Goal: Task Accomplishment & Management: Complete application form

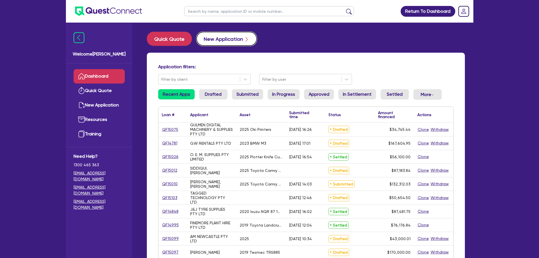
click at [222, 34] on button "New Application" at bounding box center [226, 39] width 61 height 14
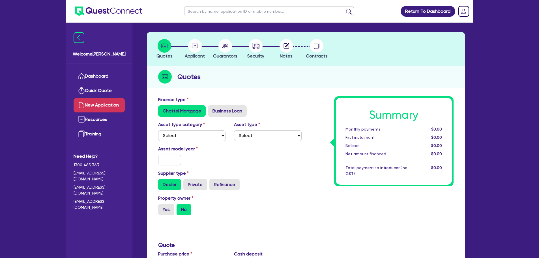
scroll to position [28, 0]
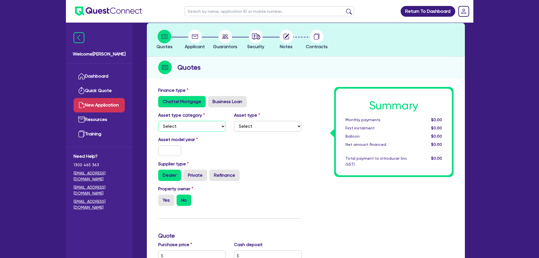
click at [197, 129] on select "Select Cars and light trucks Primary assets Secondary assets Tertiary assets" at bounding box center [192, 126] width 68 height 11
click at [195, 123] on select "Select Cars and light trucks Primary assets Secondary assets Tertiary assets" at bounding box center [192, 126] width 68 height 11
select select "CARS_AND_LIGHT_TRUCKS"
click at [158, 121] on select "Select Cars and light trucks Primary assets Secondary assets Tertiary assets" at bounding box center [192, 126] width 68 height 11
click at [270, 116] on div "Asset type Select Passenger vehicles Vans and utes Light trucks up to 4.5 tonne" at bounding box center [268, 122] width 76 height 20
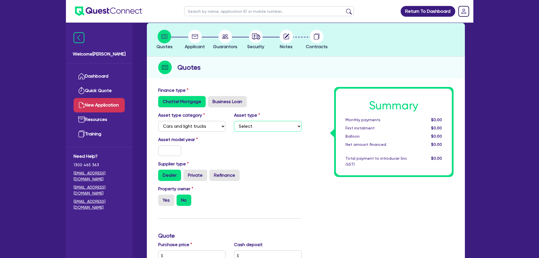
click at [262, 127] on select "Select Passenger vehicles Vans and utes Light trucks up to 4.5 tonne" at bounding box center [268, 126] width 68 height 11
select select "PASSENGER_VEHICLES"
click at [234, 121] on select "Select Passenger vehicles Vans and utes Light trucks up to 4.5 tonne" at bounding box center [268, 126] width 68 height 11
click at [174, 152] on input "text" at bounding box center [169, 150] width 23 height 11
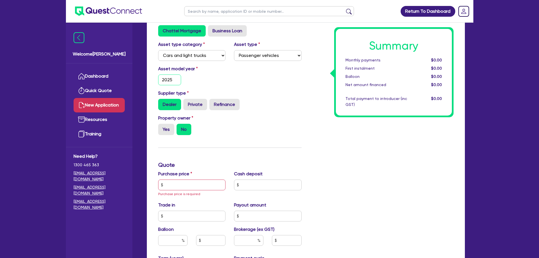
scroll to position [141, 0]
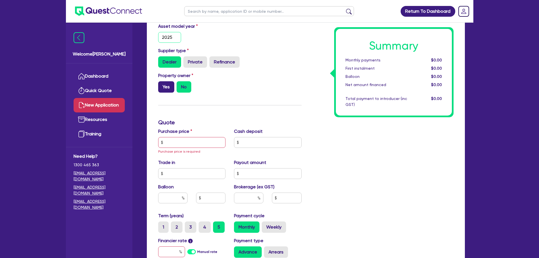
type input "2025"
click at [166, 85] on label "Yes" at bounding box center [166, 86] width 16 height 11
click at [162, 85] on input "Yes" at bounding box center [160, 83] width 4 height 4
radio input "true"
click at [184, 88] on label "No" at bounding box center [183, 86] width 15 height 11
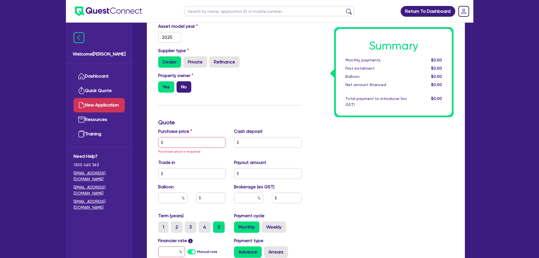
click at [180, 85] on input "No" at bounding box center [178, 83] width 4 height 4
radio input "true"
click at [184, 145] on input "text" at bounding box center [192, 142] width 68 height 11
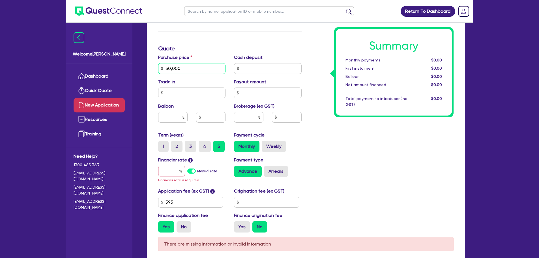
scroll to position [254, 0]
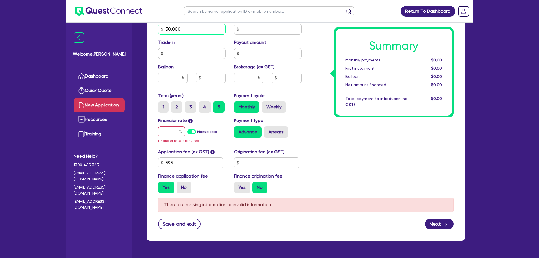
type input "50,000"
click at [174, 130] on input "text" at bounding box center [171, 131] width 27 height 11
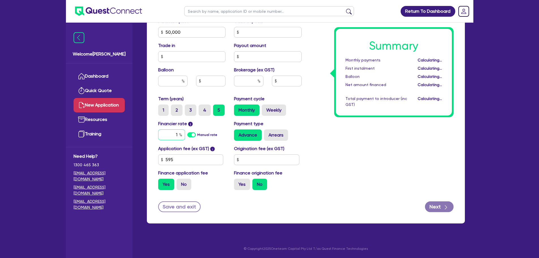
scroll to position [251, 0]
type input "10"
click at [443, 206] on icon "button" at bounding box center [446, 207] width 6 height 6
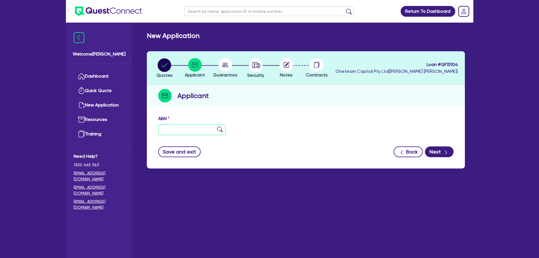
click at [193, 131] on input "text" at bounding box center [192, 129] width 68 height 11
type input "11 111 111 111"
click at [219, 130] on img at bounding box center [220, 129] width 6 height 6
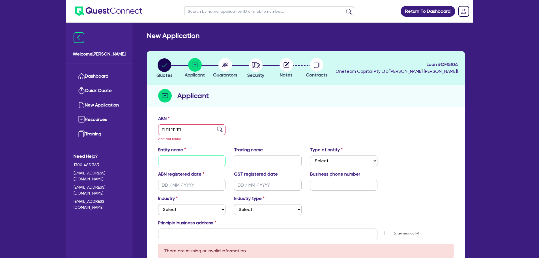
click at [192, 165] on input "text" at bounding box center [192, 160] width 68 height 11
click at [171, 158] on input "Jgdepp Singh" at bounding box center [192, 160] width 68 height 11
type input "Jagdeep Singh"
click at [253, 162] on input "text" at bounding box center [268, 160] width 68 height 11
click at [334, 159] on select "Select Sole Trader Company Partnership Trust" at bounding box center [344, 160] width 68 height 11
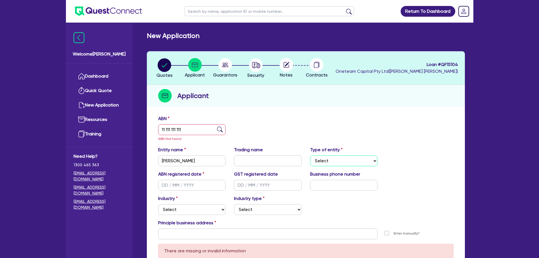
select select "SOLE_TRADER"
click at [310, 155] on select "Select Sole Trader Company Partnership Trust" at bounding box center [344, 160] width 68 height 11
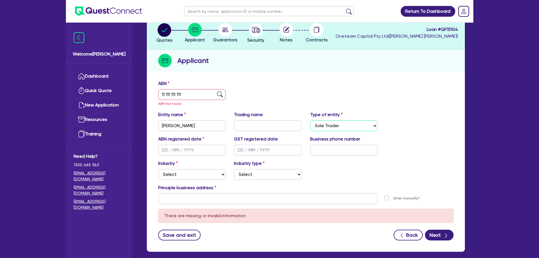
scroll to position [63, 0]
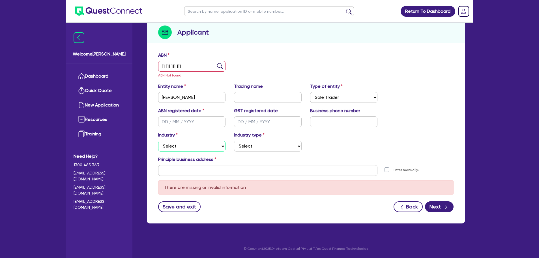
click at [197, 146] on select "Select Accomodation & Food Services Administrative & Support Services Agricultu…" at bounding box center [192, 146] width 68 height 11
click at [199, 148] on select "Select Accomodation & Food Services Administrative & Support Services Agricultu…" at bounding box center [192, 146] width 68 height 11
select select "TRANSPORT_WAREHOUSING"
click at [158, 141] on select "Select Accomodation & Food Services Administrative & Support Services Agricultu…" at bounding box center [192, 146] width 68 height 11
click at [198, 69] on input "11 111 111 111" at bounding box center [192, 66] width 68 height 11
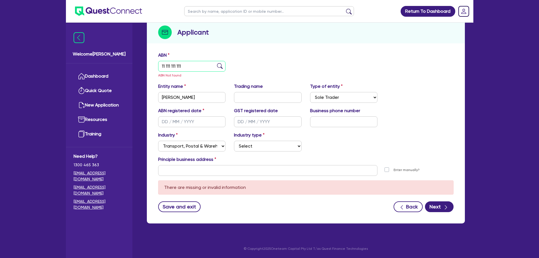
type input "11 111 111 111"
click at [245, 82] on div "ABN 11 111 111 111 ABN Not found" at bounding box center [306, 67] width 304 height 31
drag, startPoint x: 248, startPoint y: 141, endPoint x: 250, endPoint y: 144, distance: 3.1
click at [250, 144] on select "Select Taxi & Luxury Car Services Passengers & Freight Transport Services Posta…" at bounding box center [268, 146] width 68 height 11
select select "TAXI_LUXURY_CAR_SERVICES"
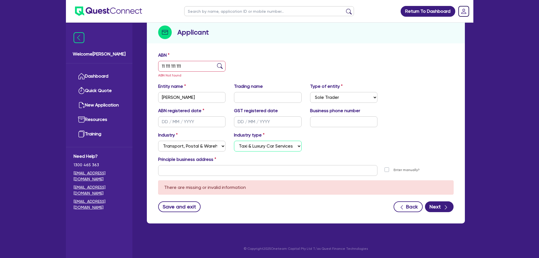
click at [234, 141] on select "Select Taxi & Luxury Car Services Passengers & Freight Transport Services Posta…" at bounding box center [268, 146] width 68 height 11
click at [235, 172] on input "text" at bounding box center [267, 170] width 219 height 11
click at [228, 165] on input "text" at bounding box center [267, 170] width 219 height 11
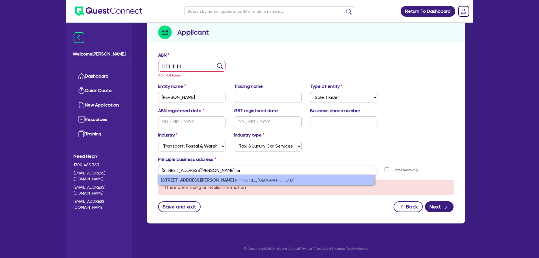
click at [202, 177] on li "35 Frederick St Nirimba QLD, Australia" at bounding box center [266, 180] width 216 height 10
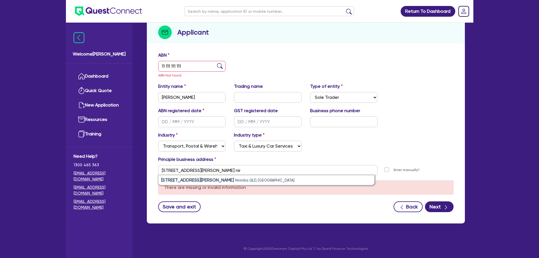
type input "35 Frederick St Nirimba QLD 4551"
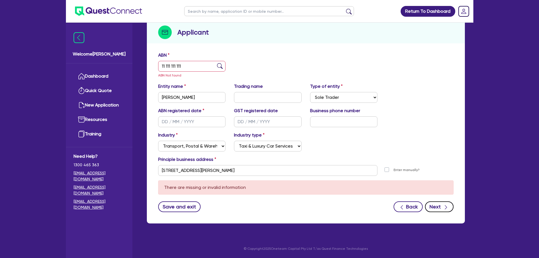
click at [442, 204] on button "Next" at bounding box center [439, 206] width 29 height 11
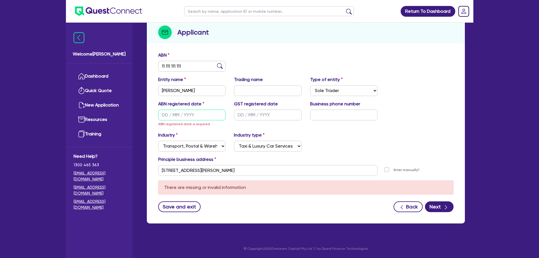
click at [181, 109] on input "text" at bounding box center [192, 114] width 68 height 11
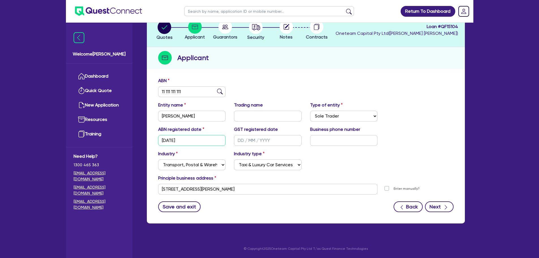
type input "01/01/2000"
click at [441, 207] on button "Next" at bounding box center [439, 206] width 29 height 11
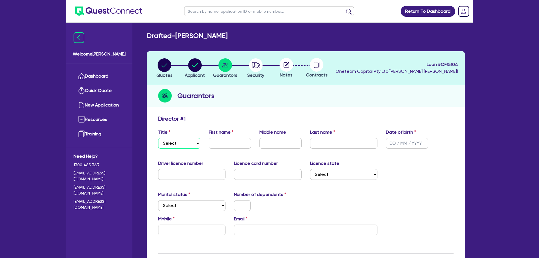
drag, startPoint x: 176, startPoint y: 145, endPoint x: 177, endPoint y: 148, distance: 3.6
click at [176, 145] on select "Select Mr Mrs Ms Miss Dr" at bounding box center [179, 143] width 42 height 11
select select "MR"
click at [158, 138] on select "Select Mr Mrs Ms Miss Dr" at bounding box center [179, 143] width 42 height 11
click at [232, 140] on input "text" at bounding box center [230, 143] width 42 height 11
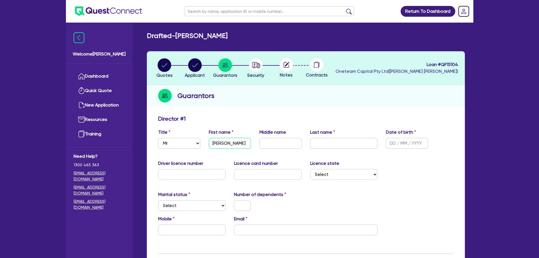
type input "Jagdeep"
type input "Singh"
type input "02/01/1990"
click at [191, 172] on input "text" at bounding box center [192, 174] width 68 height 11
type input "122992619"
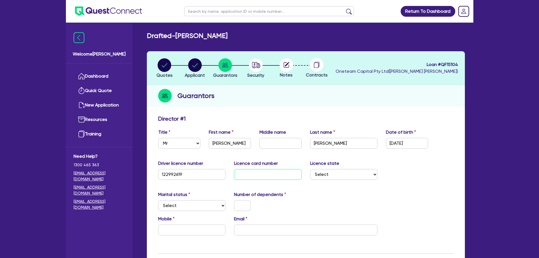
click at [240, 173] on input "text" at bounding box center [268, 174] width 68 height 11
click at [247, 177] on input "text" at bounding box center [268, 174] width 68 height 11
type input "41AB87E85E"
click at [340, 176] on select "Select NSW VIC QLD TAS ACT SA NT WA" at bounding box center [344, 174] width 68 height 11
click at [310, 169] on select "Select NSW VIC QLD TAS ACT SA NT WA" at bounding box center [344, 174] width 68 height 11
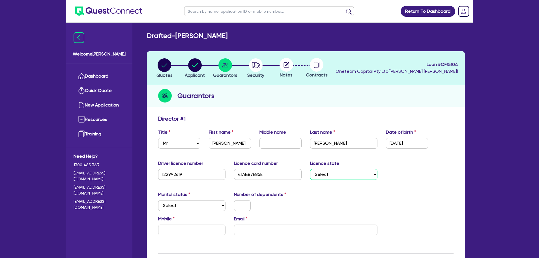
click at [348, 172] on select "Select NSW VIC QLD TAS ACT SA NT WA" at bounding box center [344, 174] width 68 height 11
select select "QLD"
click at [310, 169] on select "Select NSW VIC QLD TAS ACT SA NT WA" at bounding box center [344, 174] width 68 height 11
click at [214, 201] on select "Select Single Married De Facto / Partner" at bounding box center [192, 205] width 68 height 11
select select "MARRIED"
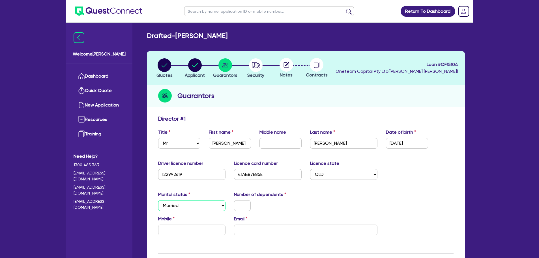
click at [158, 200] on select "Select Single Married De Facto / Partner" at bounding box center [192, 205] width 68 height 11
click at [246, 203] on input "text" at bounding box center [242, 205] width 17 height 11
type input "0"
click at [187, 231] on input "text" at bounding box center [192, 229] width 68 height 11
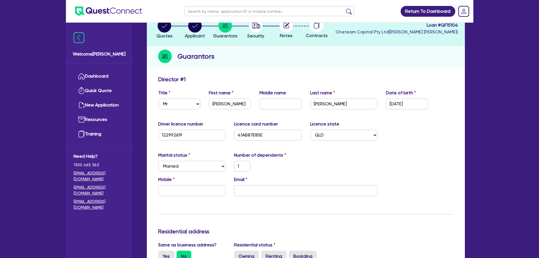
scroll to position [85, 0]
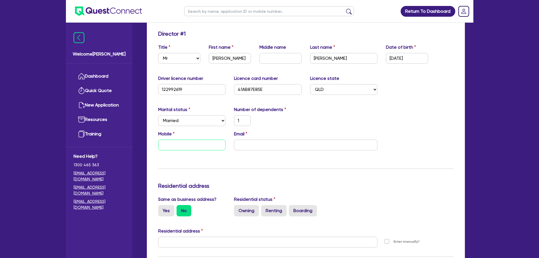
click at [198, 149] on input "text" at bounding box center [192, 144] width 68 height 11
click at [195, 143] on input "text" at bounding box center [192, 144] width 68 height 11
click at [184, 148] on input "text" at bounding box center [192, 144] width 68 height 11
click at [203, 146] on input "text" at bounding box center [192, 144] width 68 height 11
type input "1"
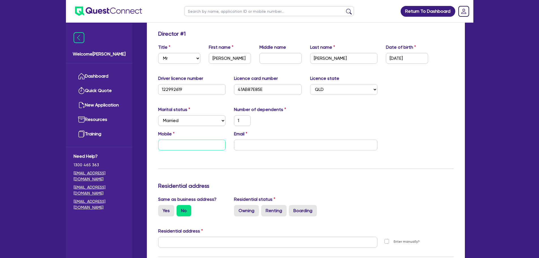
type input "0"
type input "1"
type input "04"
click at [247, 145] on input "email" at bounding box center [305, 144] width 143 height 11
type input "1"
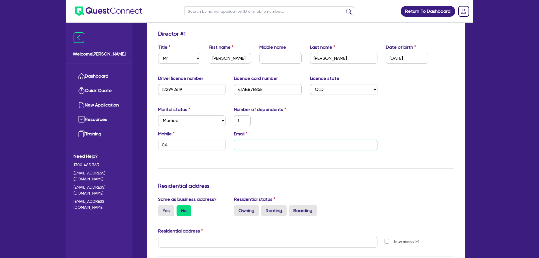
type input "04"
type input "j"
type input "1"
type input "04"
type input "ja"
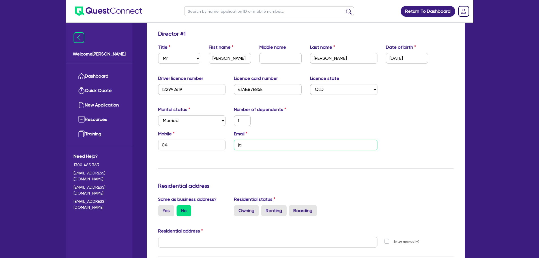
type input "1"
type input "04"
type input "jag"
type input "1"
type input "04"
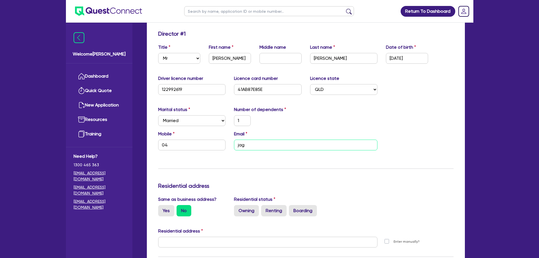
type input "jagd"
type input "1"
type input "04"
type input "jagde"
type input "1"
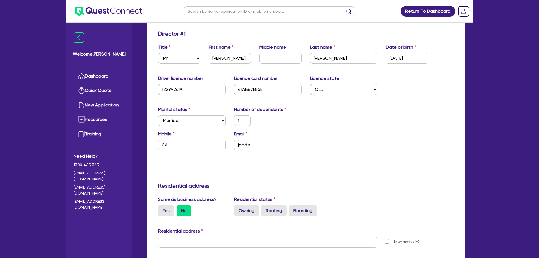
type input "04"
type input "jagdee"
type input "1"
type input "04"
type input "jagdeep"
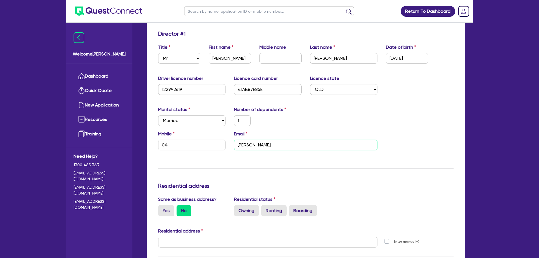
type input "1"
type input "04"
type input "jagdeepb"
type input "1"
type input "04"
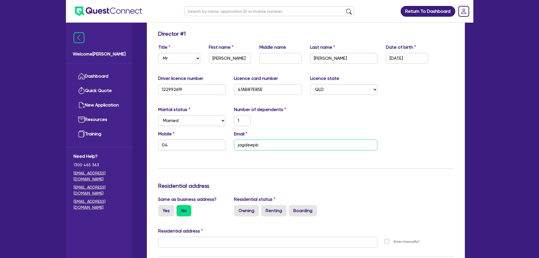
type input "jagdeepba"
type input "1"
type input "04"
type input "jagdeepbad"
type input "1"
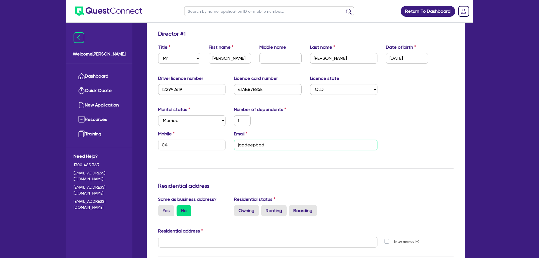
type input "04"
type input "jagdeepbade"
type input "1"
type input "04"
type input "jagdeepbades"
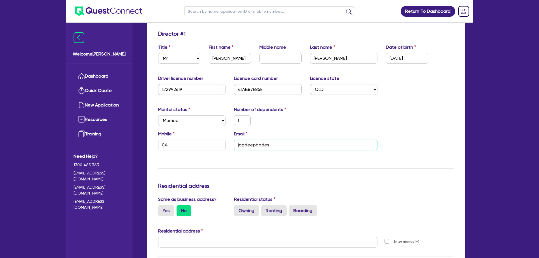
type input "1"
type input "04"
type input "jagdeepbadesh"
type input "1"
type input "04"
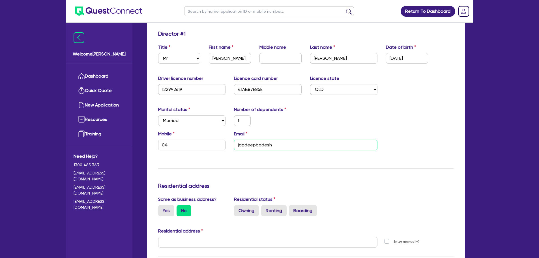
type input "jagdeepbadesha"
type input "1"
type input "04"
type input "jagdeepbadesha@"
type input "1"
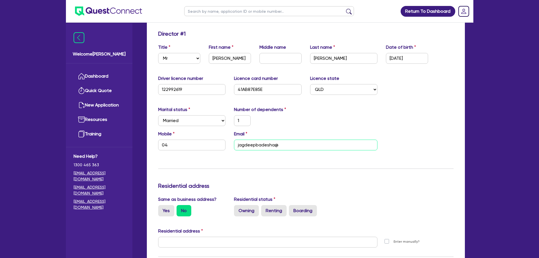
type input "04"
type input "jagdeepbadesha"
type input "1"
type input "04"
type input "jagdeepbadesha1"
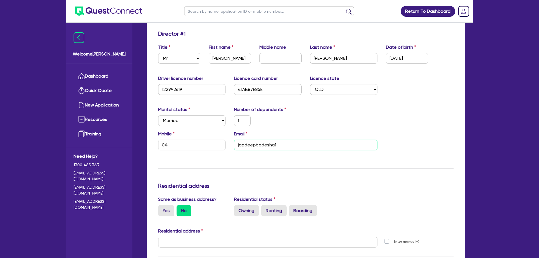
type input "1"
type input "04"
type input "jagdeepbadesha13"
type input "1"
type input "04"
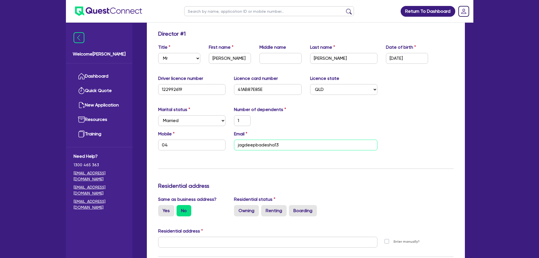
type input "jagdeepbadesha131"
type input "1"
type input "04"
type input "jagdeepbadesha1313"
type input "1"
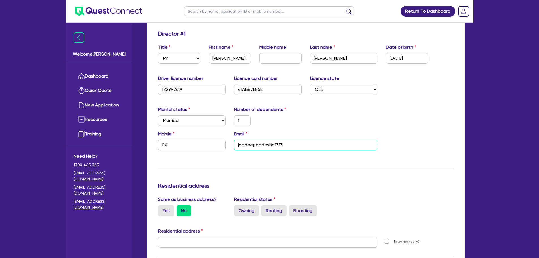
type input "04"
type input "jagdeepbadesha1313@"
type input "1"
type input "04"
type input "jagdeepbadesha1313@g"
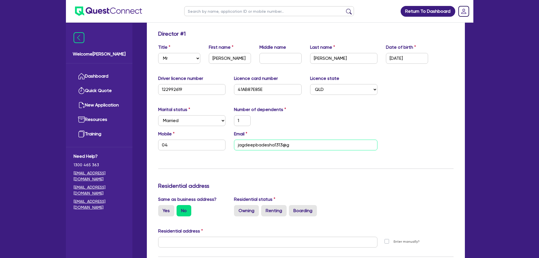
type input "1"
type input "04"
type input "jagdeepbadesha1313@gm"
type input "1"
type input "04"
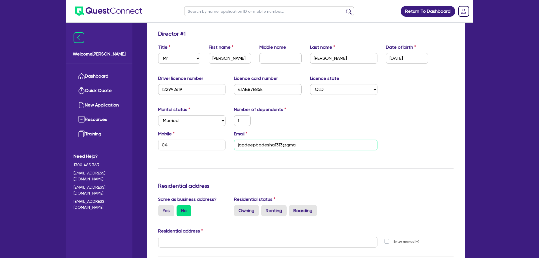
type input "jagdeepbadesha1313@gmai"
type input "1"
type input "04"
type input "1"
type input "04"
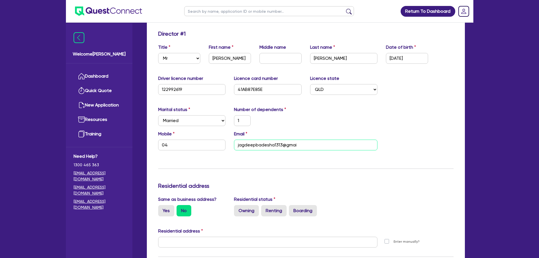
type input "jagdeepbadesha1313@gmail"
type input "1"
type input "04"
type input "jagdeepbadesha1313@gmail."
type input "1"
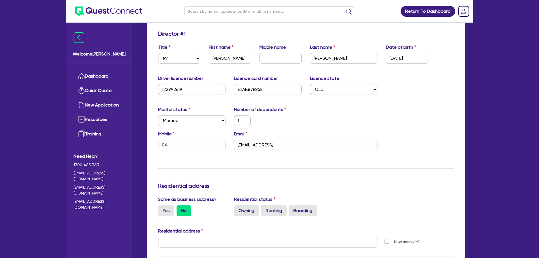
type input "04"
type input "jagdeepbadesha1313@gmail.c"
type input "1"
type input "04"
type input "jagdeepbadesha1313@gmail.co"
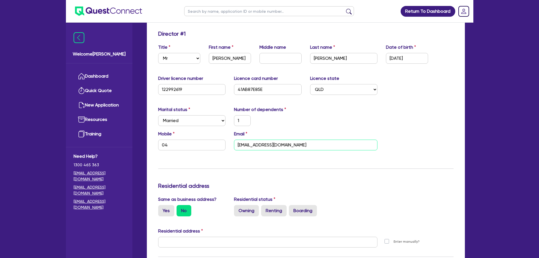
type input "1"
type input "04"
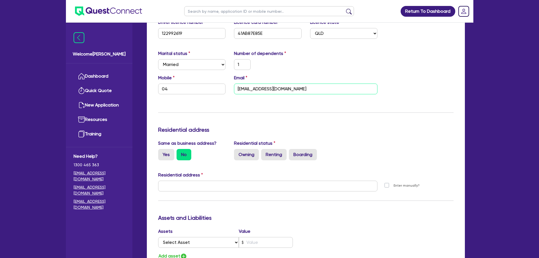
scroll to position [198, 0]
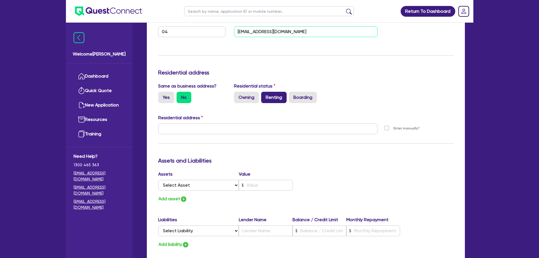
type input "jagdeepbadesha1313@gmail.com"
click at [271, 96] on label "Renting" at bounding box center [273, 97] width 25 height 11
click at [265, 95] on input "Renting" at bounding box center [263, 94] width 4 height 4
radio input "true"
type input "1"
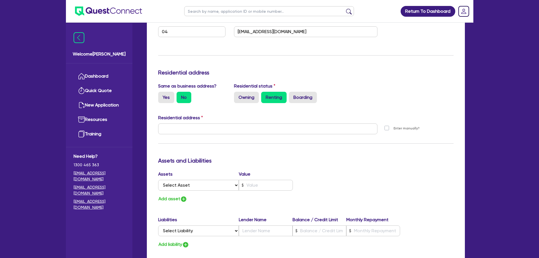
type input "04"
click at [167, 101] on label "Yes" at bounding box center [166, 97] width 16 height 11
click at [162, 95] on input "Yes" at bounding box center [160, 94] width 4 height 4
radio input "true"
type input "1"
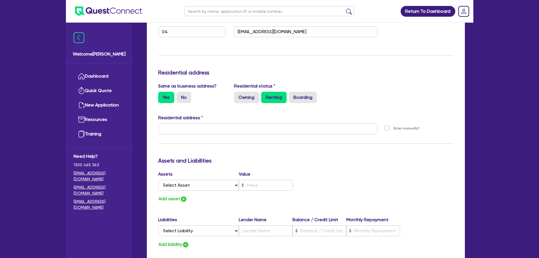
type input "04"
type input "35 Frederick St Nirimba QLD 4551"
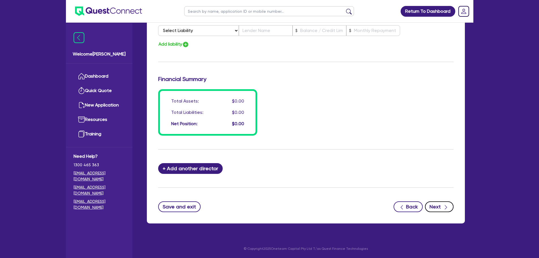
click at [441, 209] on button "Next" at bounding box center [439, 206] width 29 height 11
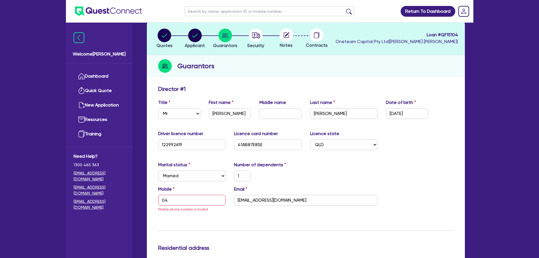
scroll to position [86, 0]
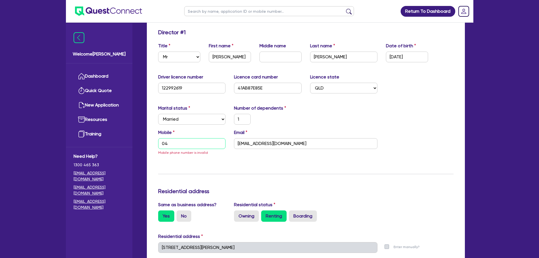
click at [191, 146] on input "04" at bounding box center [192, 143] width 68 height 11
type input "1"
type input "041"
type input "1"
type input "0411"
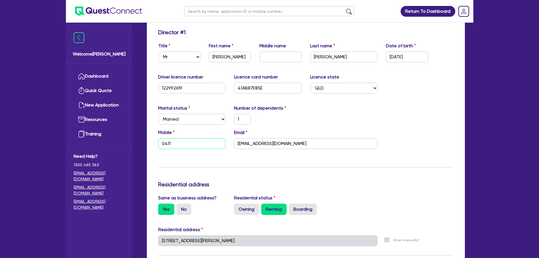
type input "1"
type input "0411 5"
type input "1"
type input "0411 53"
type input "1"
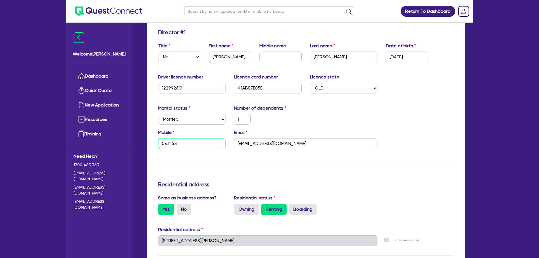
type input "0411 537"
type input "1"
type input "0411 537 3"
type input "1"
type input "0411 537 31"
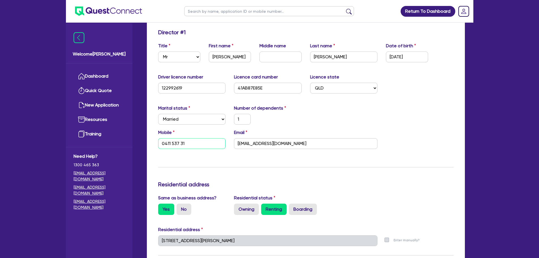
type input "1"
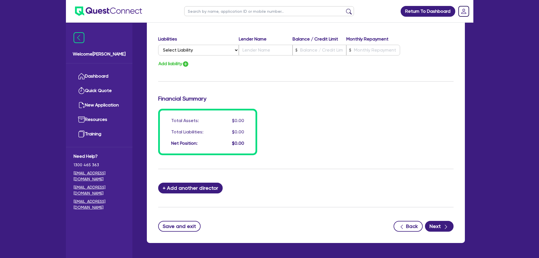
scroll to position [398, 0]
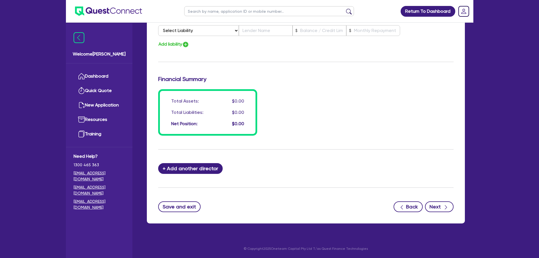
type input "0411 537 311"
click at [433, 204] on button "Next" at bounding box center [439, 206] width 29 height 11
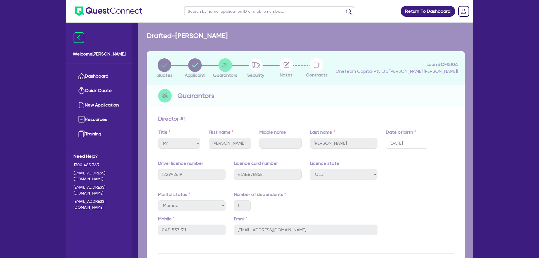
select select "CARS_AND_LIGHT_TRUCKS"
select select "PASSENGER_VEHICLES"
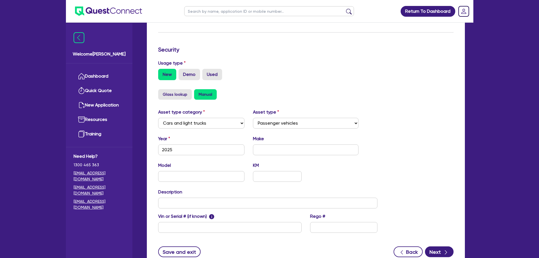
scroll to position [178, 0]
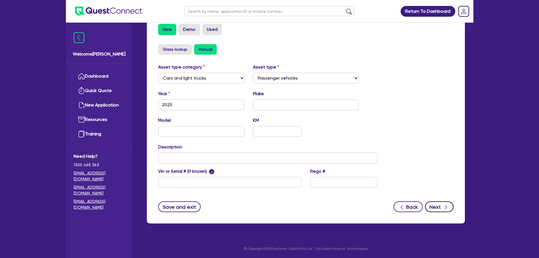
click at [441, 207] on button "Next" at bounding box center [439, 206] width 29 height 11
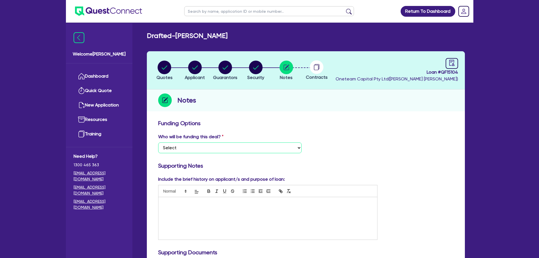
drag, startPoint x: 274, startPoint y: 145, endPoint x: 277, endPoint y: 174, distance: 29.8
click at [274, 145] on select "Select I want Quest to fund 100% I will fund 100% I will co-fund with Quest Oth…" at bounding box center [229, 147] width 143 height 11
click at [262, 148] on select "Select I want Quest to fund 100% I will fund 100% I will co-fund with Quest Oth…" at bounding box center [229, 147] width 143 height 11
select select "Other"
click at [158, 142] on select "Select I want Quest to fund 100% I will fund 100% I will co-fund with Quest Oth…" at bounding box center [229, 147] width 143 height 11
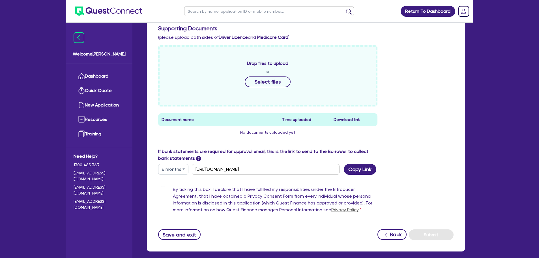
scroll to position [223, 0]
click at [167, 189] on div "By ticking this box, I declare that I have fulfilled my responsibilities under …" at bounding box center [267, 200] width 219 height 29
click at [173, 189] on label "By ticking this box, I declare that I have fulfilled my responsibilities under …" at bounding box center [275, 200] width 205 height 29
click at [163, 189] on input "By ticking this box, I declare that I have fulfilled my responsibilities under …" at bounding box center [160, 188] width 5 height 5
checkbox input "true"
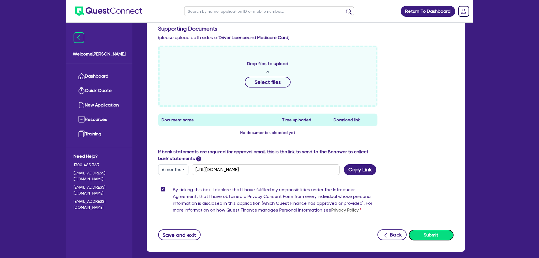
click at [435, 235] on button "Submit" at bounding box center [431, 234] width 45 height 11
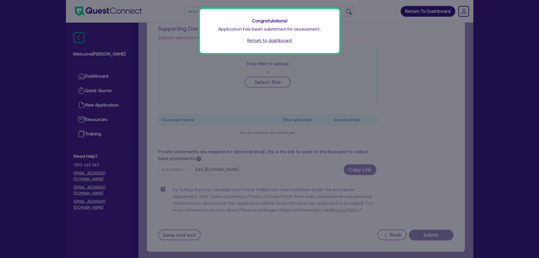
click at [258, 42] on link "Return to dashboard" at bounding box center [269, 40] width 44 height 7
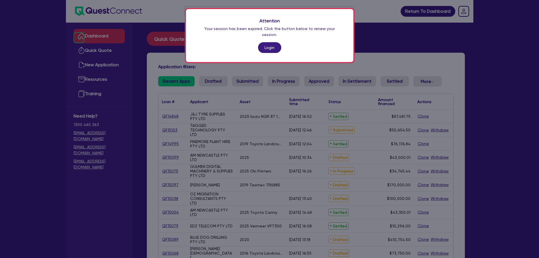
click at [403, 61] on div "Attention Your session has been expired. Click the button below to renew your s…" at bounding box center [269, 129] width 539 height 258
click at [267, 44] on link "Login" at bounding box center [269, 47] width 23 height 11
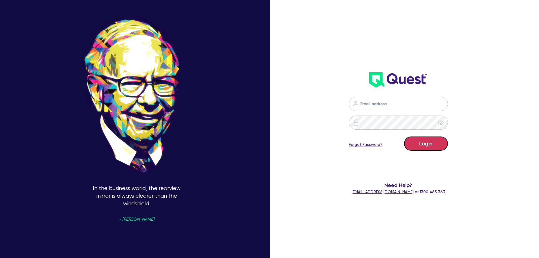
click at [424, 143] on button "Login" at bounding box center [426, 143] width 44 height 14
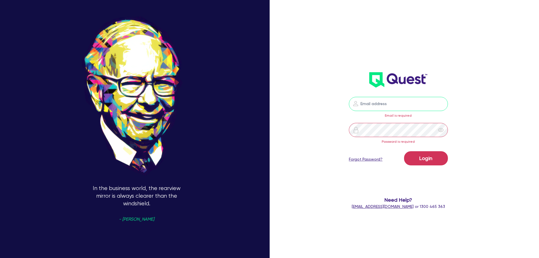
click at [385, 105] on input "email" at bounding box center [398, 104] width 99 height 14
type input "[EMAIL_ADDRESS][PERSON_NAME][DOMAIN_NAME]"
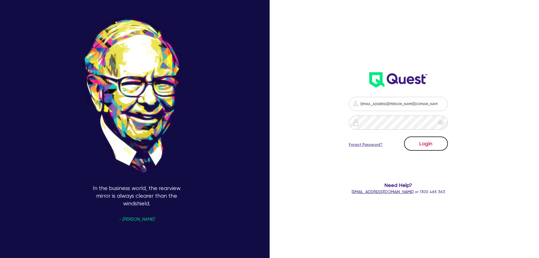
click at [417, 143] on button "Login" at bounding box center [426, 143] width 44 height 14
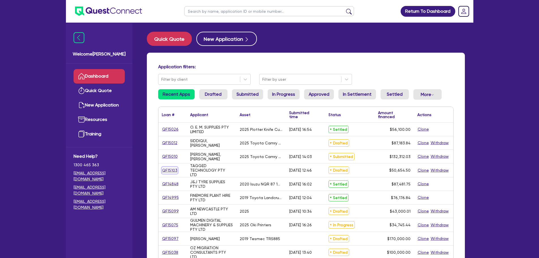
click at [172, 172] on link "QF15103" at bounding box center [170, 170] width 16 height 7
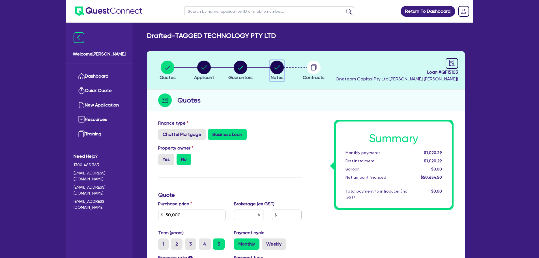
click at [281, 67] on circle "button" at bounding box center [277, 68] width 14 height 14
select select "Other"
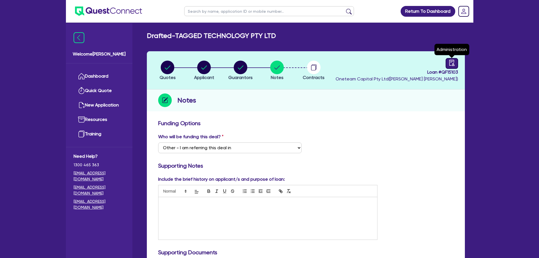
click at [451, 61] on icon "audit" at bounding box center [451, 63] width 6 height 6
select select "DRAFTED_AMENDED"
select select "Other"
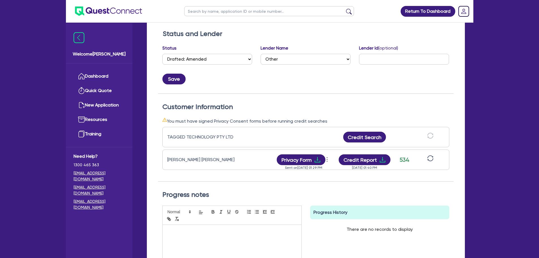
scroll to position [170, 0]
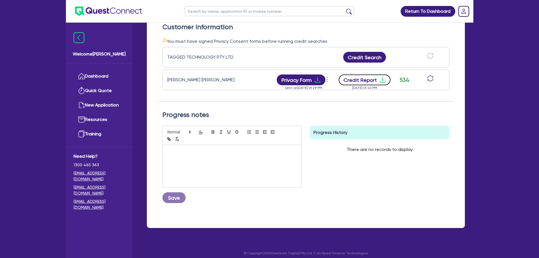
click at [368, 81] on button "Credit Report" at bounding box center [364, 79] width 52 height 11
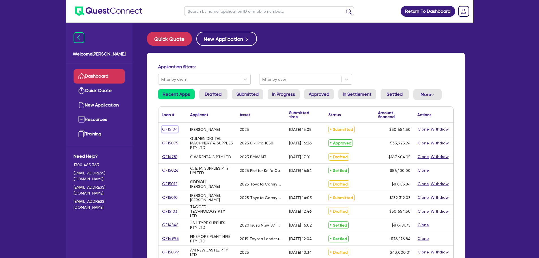
click at [169, 130] on link "QF15104" at bounding box center [170, 129] width 16 height 7
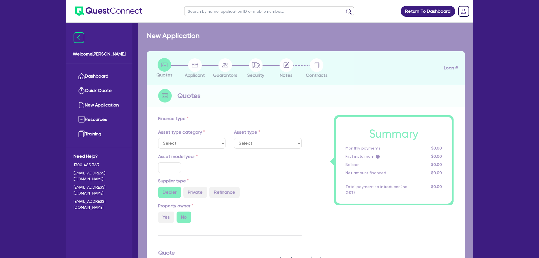
select select "CARS_AND_LIGHT_TRUCKS"
type input "2025"
type input "50,000"
type input "10"
select select "PASSENGER_VEHICLES"
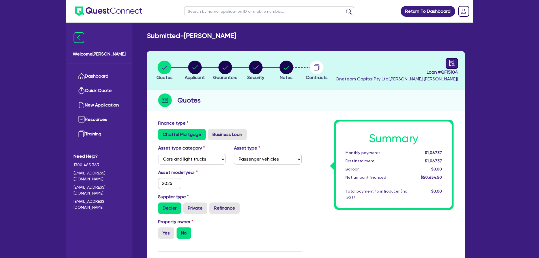
click at [447, 60] on link at bounding box center [451, 63] width 12 height 11
select select "SUBMITTED_NEW"
select select "Other"
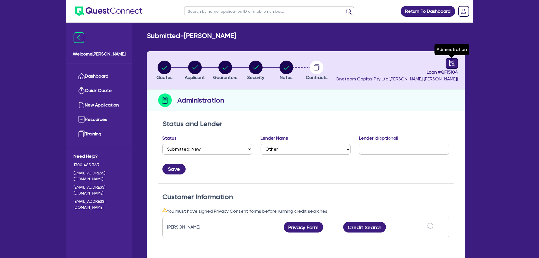
click at [448, 65] on icon "audit" at bounding box center [451, 63] width 6 height 6
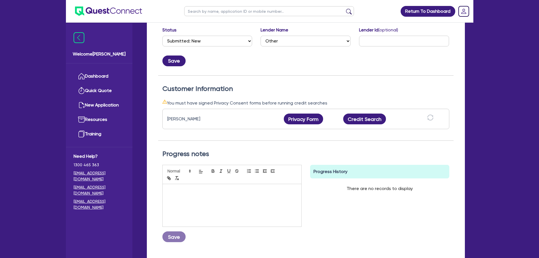
scroll to position [141, 0]
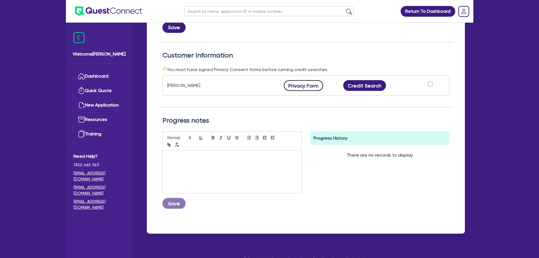
click at [304, 87] on button "Privacy Form" at bounding box center [304, 85] width 40 height 11
click at [288, 98] on div "Jagdeep Singh Privacy Form View log Send reminder Send new privacy form Sent on…" at bounding box center [305, 90] width 287 height 34
